Goal: Task Accomplishment & Management: Complete application form

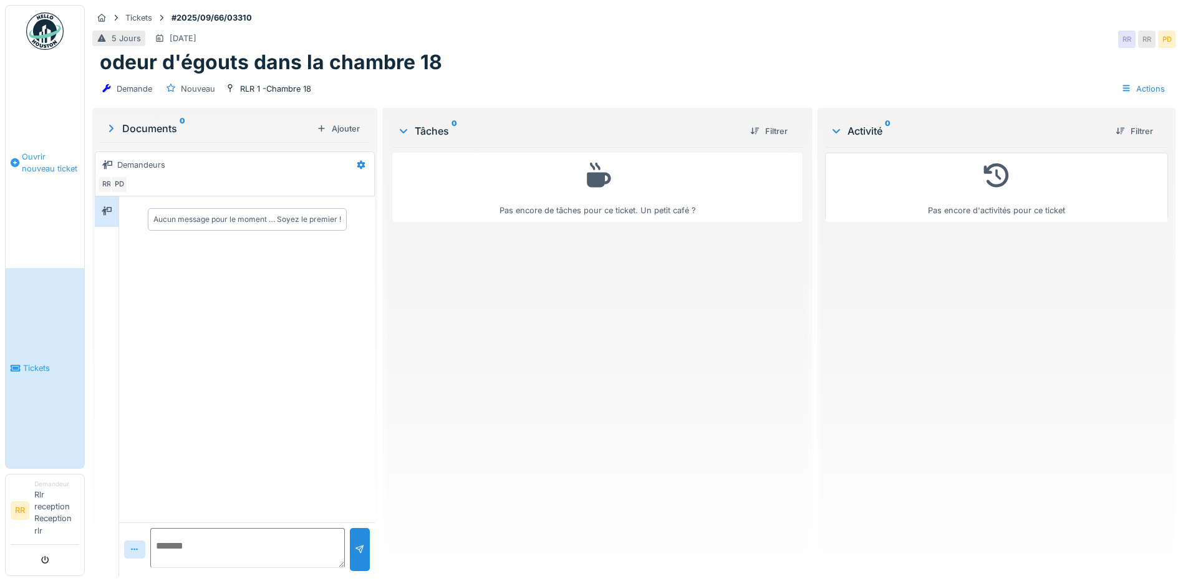
click at [60, 154] on span "Ouvrir nouveau ticket" at bounding box center [50, 163] width 57 height 24
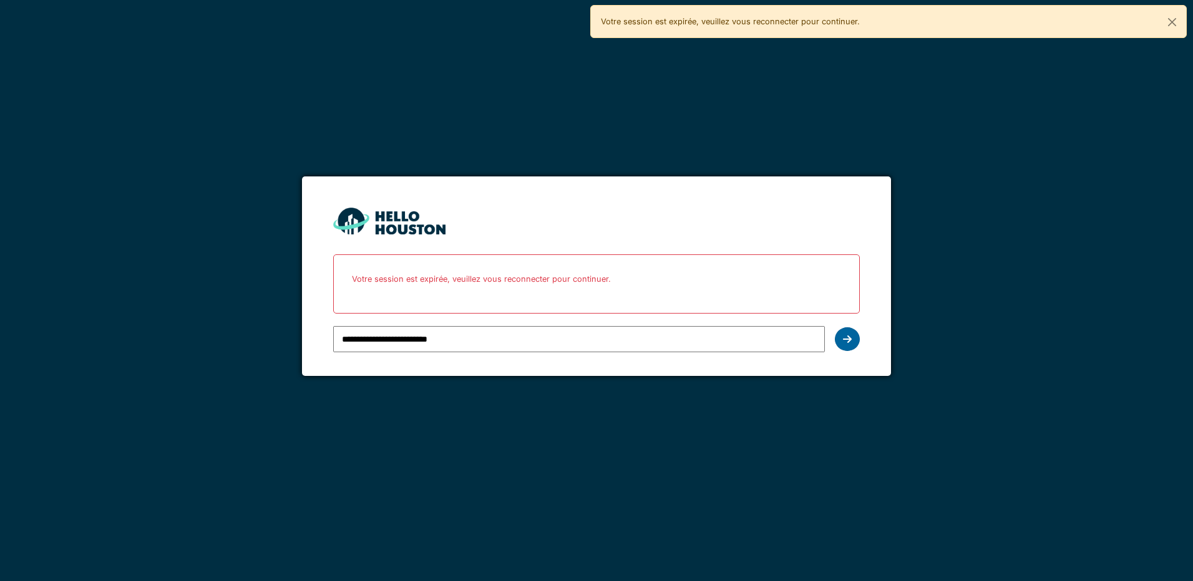
click at [858, 341] on div at bounding box center [847, 339] width 25 height 24
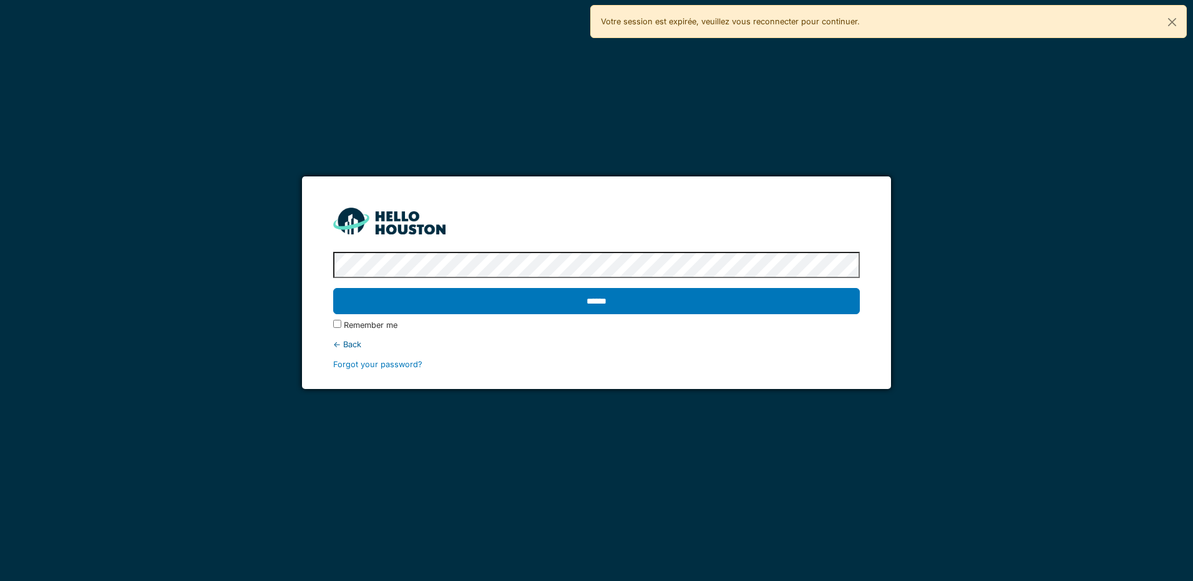
click at [853, 342] on div "← Back" at bounding box center [596, 345] width 526 height 12
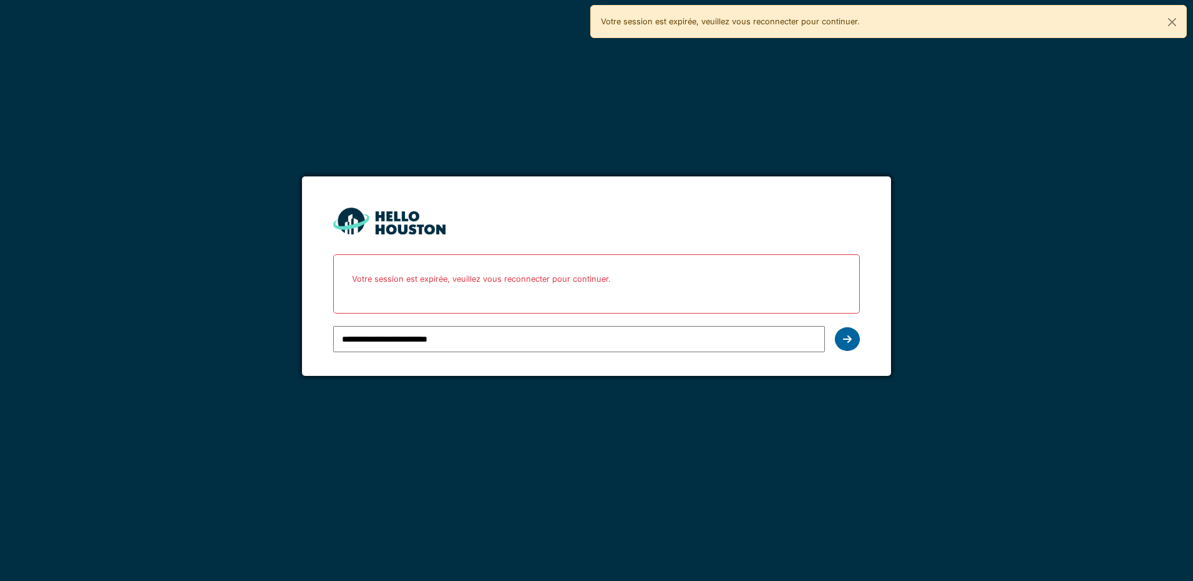
click at [846, 339] on icon at bounding box center [847, 339] width 9 height 10
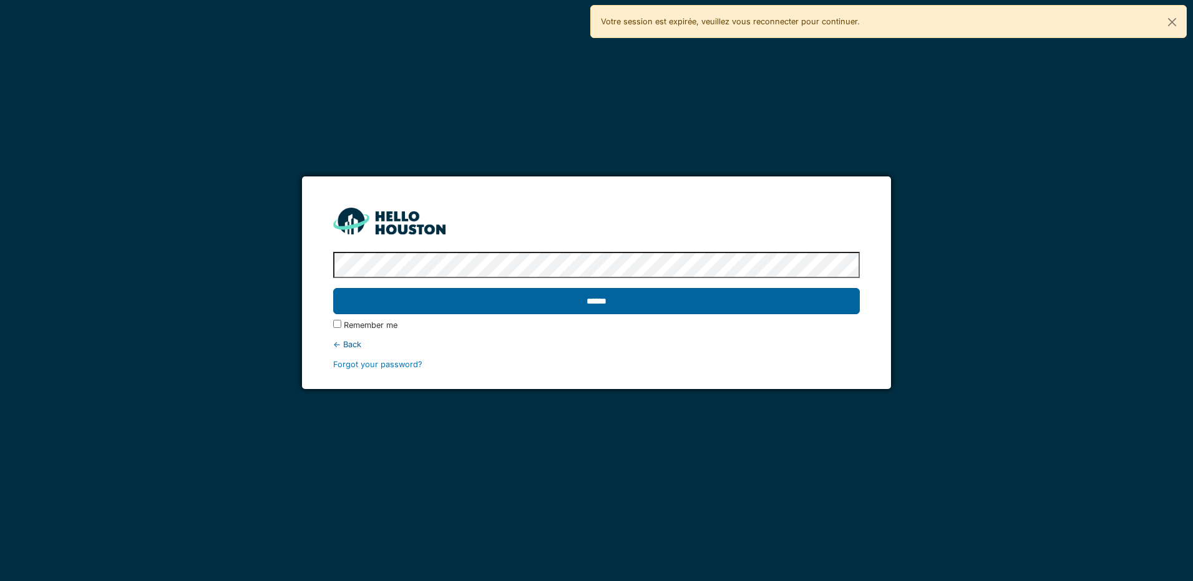
click at [792, 288] on input "******" at bounding box center [596, 301] width 526 height 26
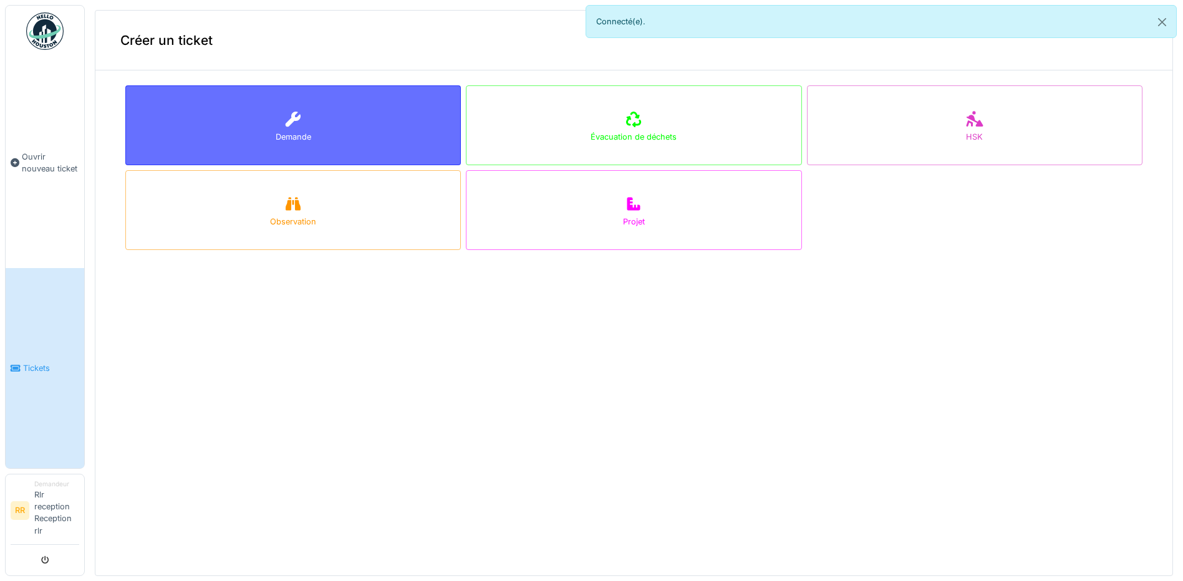
click at [363, 122] on div "Demande" at bounding box center [293, 125] width 336 height 80
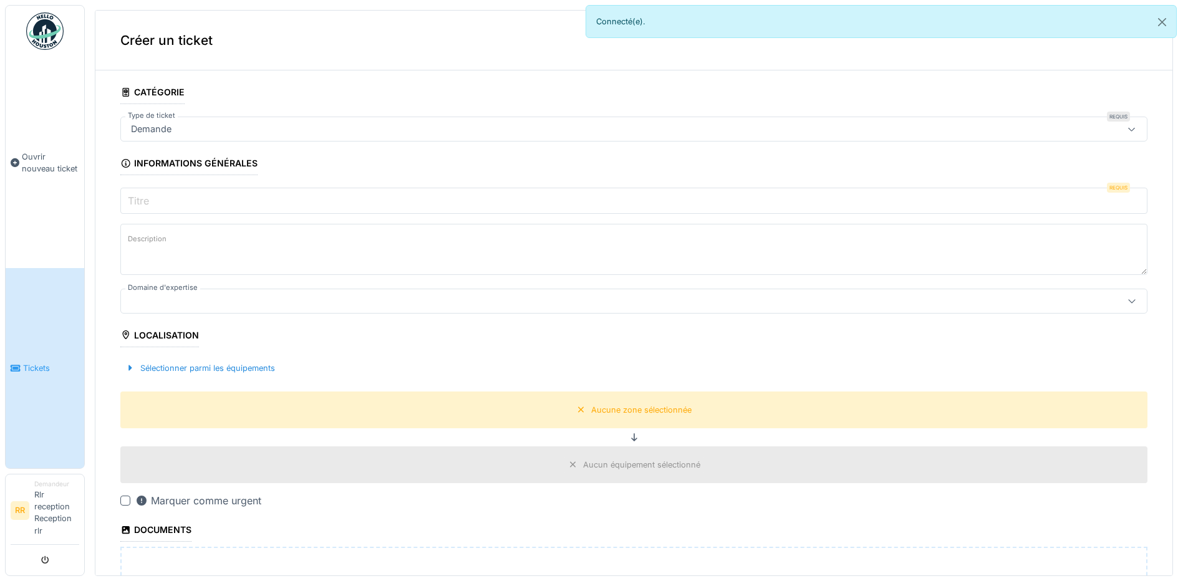
click at [347, 129] on div "Demande" at bounding box center [578, 129] width 904 height 14
type input "*"
